Goal: Information Seeking & Learning: Learn about a topic

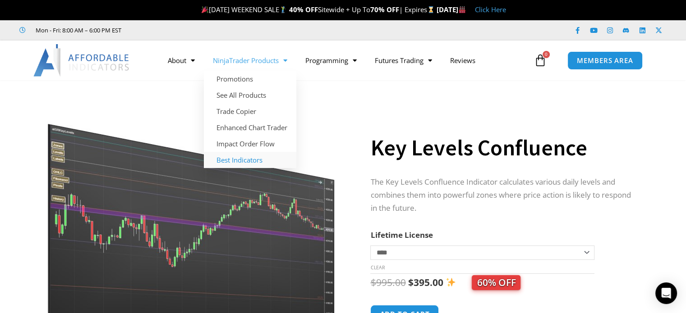
click at [248, 162] on link "Best Indicators" at bounding box center [250, 160] width 92 height 16
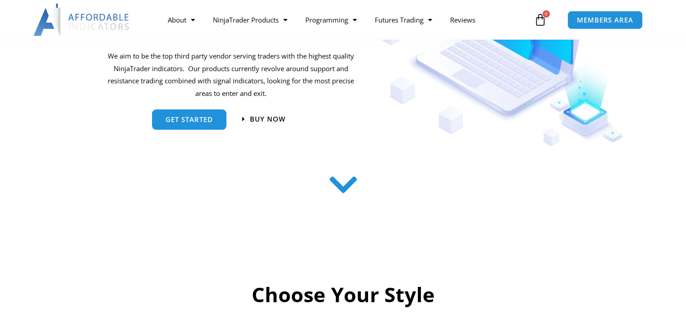
scroll to position [180, 0]
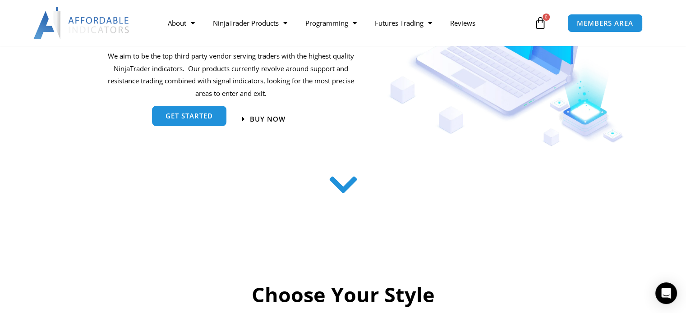
click at [207, 123] on link "get started" at bounding box center [189, 116] width 74 height 20
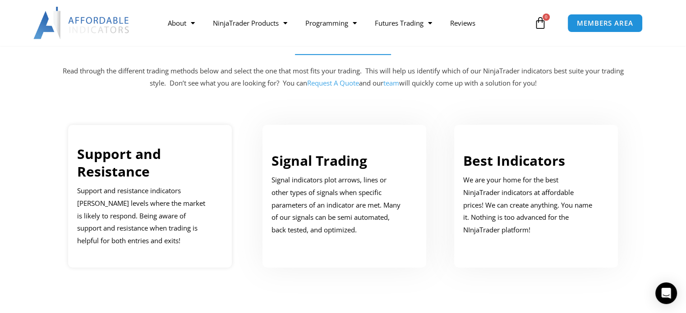
scroll to position [455, 0]
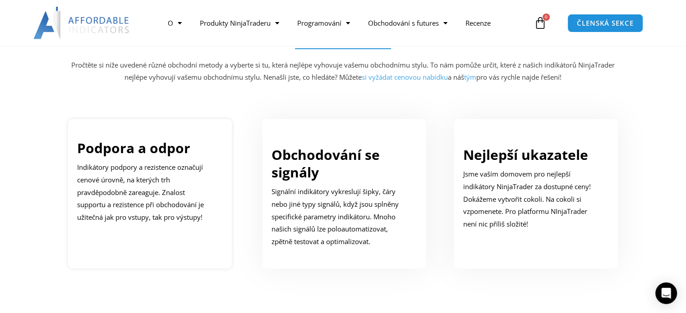
click at [170, 148] on font "Podpora a odpor" at bounding box center [133, 148] width 113 height 18
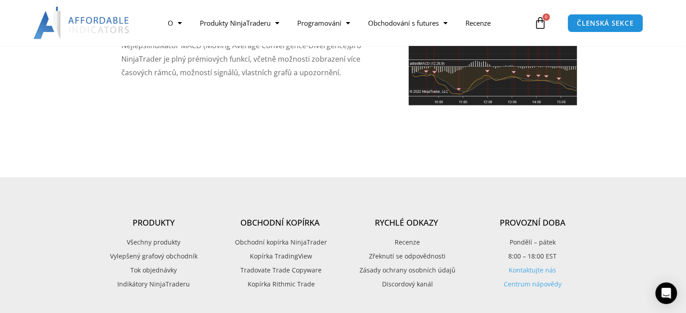
scroll to position [2218, 0]
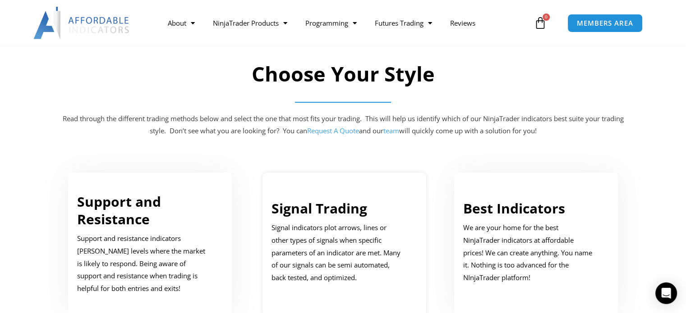
scroll to position [451, 0]
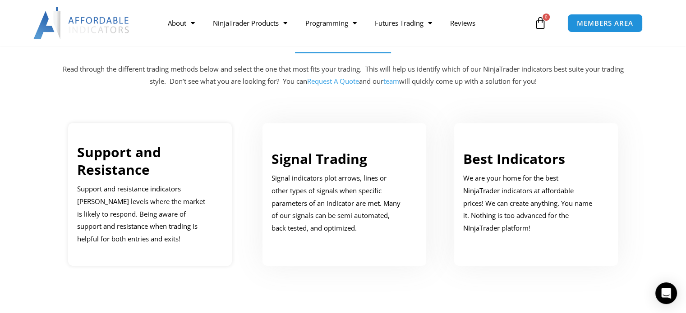
click at [105, 152] on link "Support and Resistance" at bounding box center [119, 161] width 84 height 36
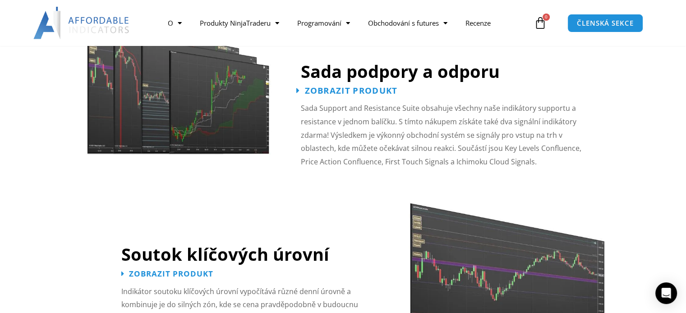
scroll to position [911, 0]
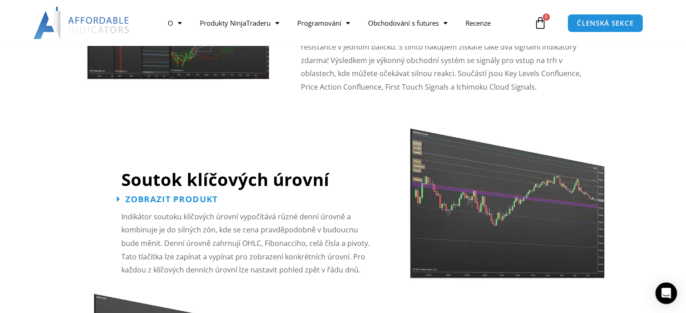
click at [176, 199] on font "Zobrazit produkt" at bounding box center [171, 198] width 93 height 11
